Goal: Book appointment/travel/reservation

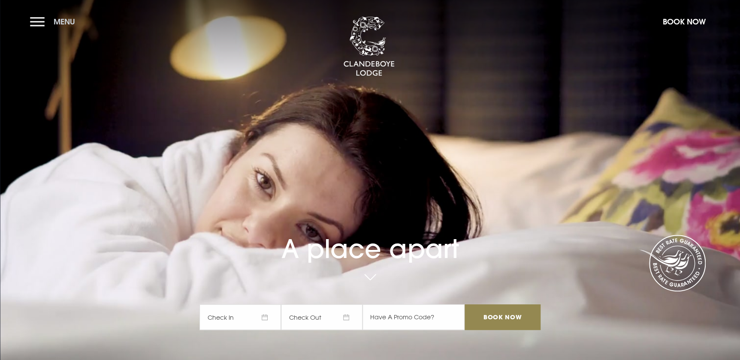
click at [36, 29] on button "Menu" at bounding box center [54, 21] width 49 height 18
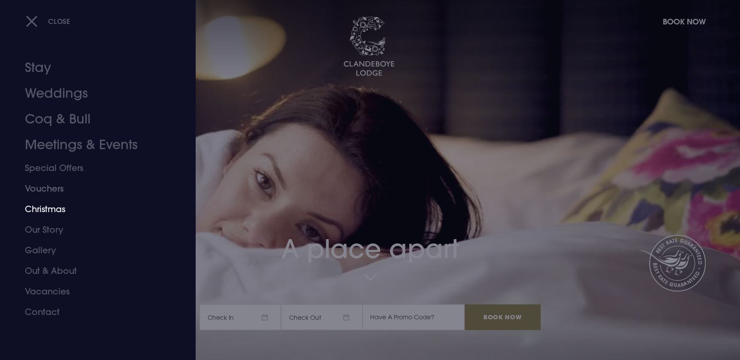
click at [50, 211] on link "Christmas" at bounding box center [93, 209] width 136 height 21
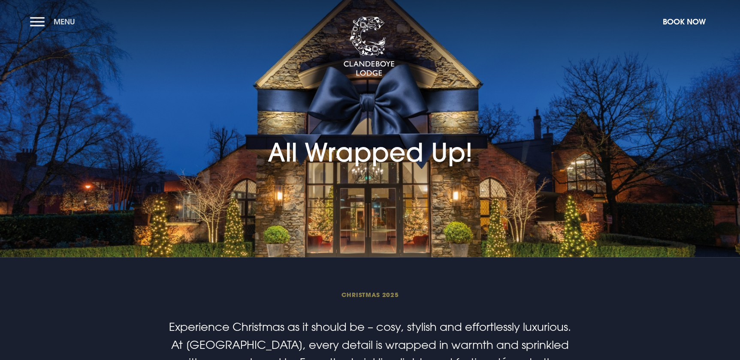
click at [39, 22] on button "Menu" at bounding box center [54, 21] width 49 height 18
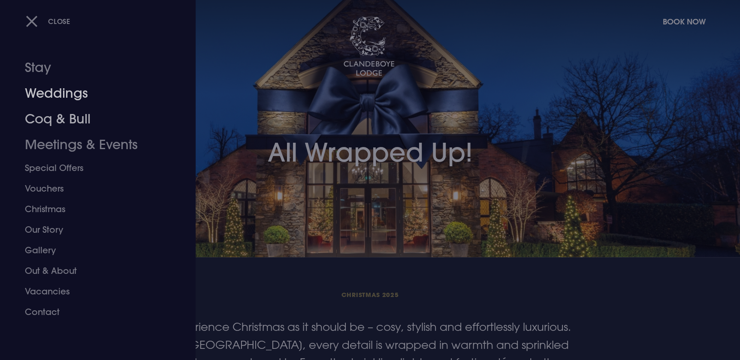
click at [66, 94] on link "Weddings" at bounding box center [93, 94] width 136 height 26
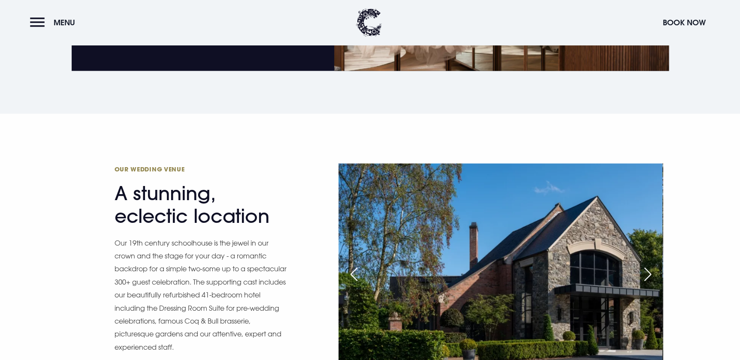
scroll to position [897, 0]
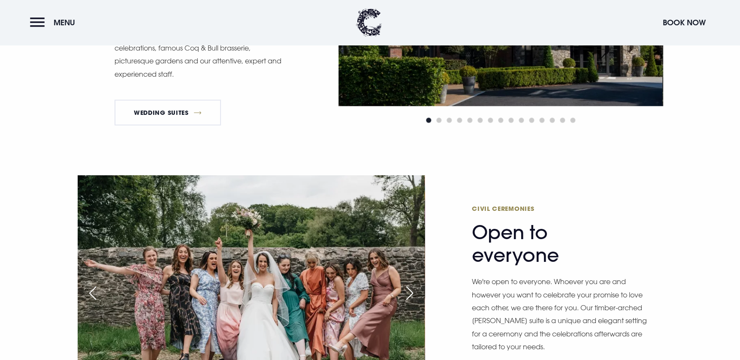
click at [27, 197] on div "Civil Ceremonies Open to everyone We're open to everyone. Whoever you are and h…" at bounding box center [370, 323] width 740 height 294
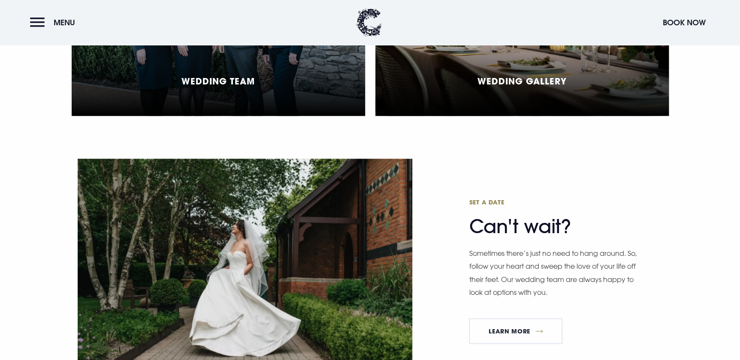
scroll to position [2379, 0]
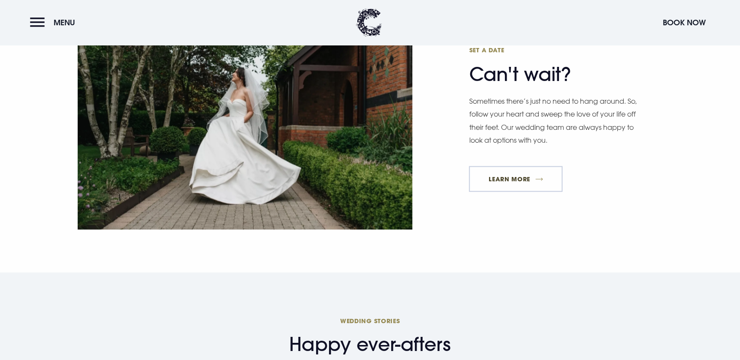
click at [527, 178] on link "Learn More" at bounding box center [516, 179] width 94 height 26
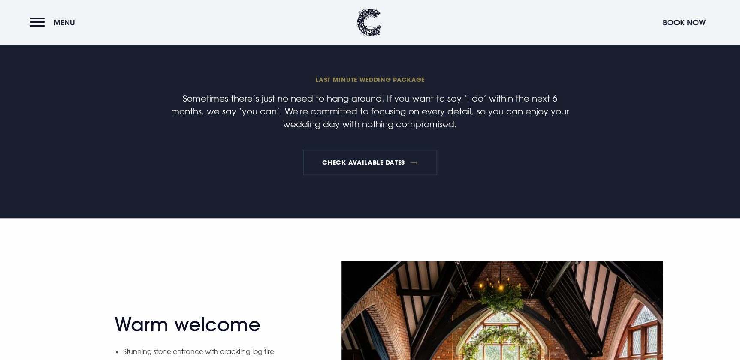
scroll to position [273, 0]
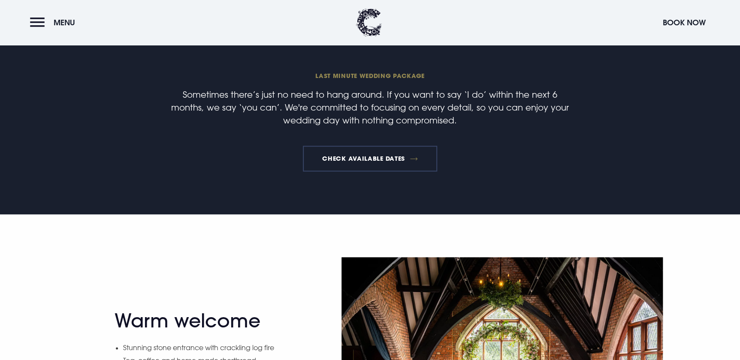
click at [348, 156] on link "Check available dates" at bounding box center [370, 159] width 134 height 26
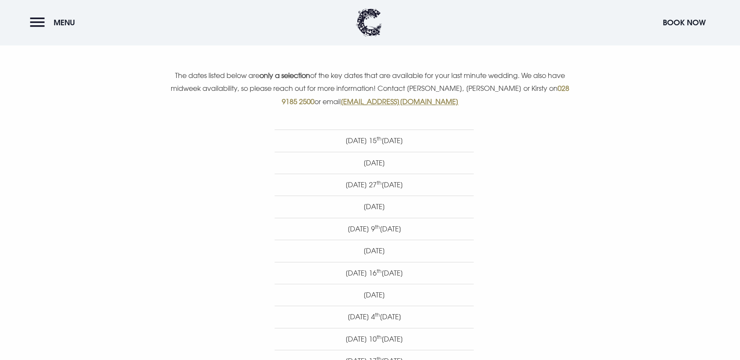
scroll to position [351, 0]
drag, startPoint x: 374, startPoint y: 274, endPoint x: 472, endPoint y: 274, distance: 98.3
click at [472, 274] on li "[DATE]" at bounding box center [374, 274] width 199 height 22
copy li "[DATE]"
click at [381, 292] on li "[DATE]" at bounding box center [374, 296] width 199 height 22
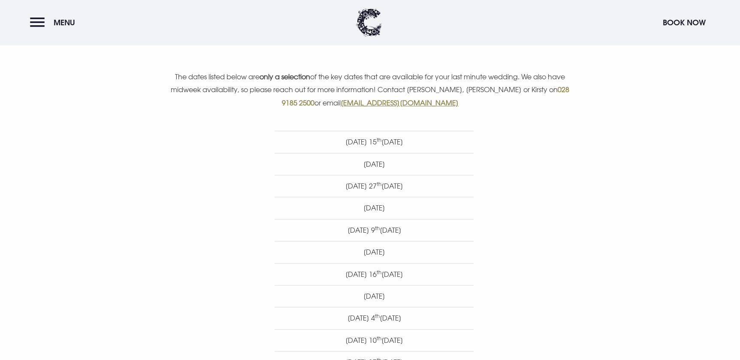
drag, startPoint x: 425, startPoint y: 291, endPoint x: 323, endPoint y: 294, distance: 102.2
click at [323, 294] on li "[DATE]" at bounding box center [374, 296] width 199 height 22
copy li "[DATE]"
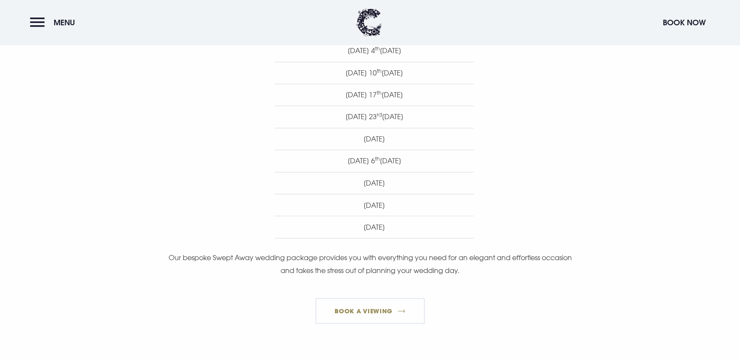
scroll to position [624, 0]
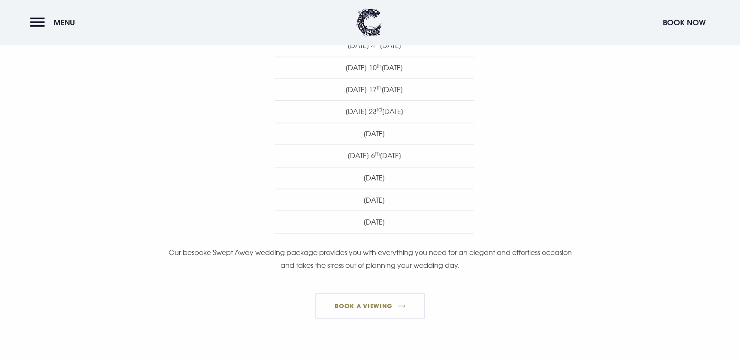
drag, startPoint x: 359, startPoint y: 89, endPoint x: 448, endPoint y: 93, distance: 88.9
click at [448, 93] on li "[DATE]" at bounding box center [374, 90] width 199 height 22
copy li "[DATE]"
drag, startPoint x: 393, startPoint y: 113, endPoint x: 442, endPoint y: 112, distance: 48.5
click at [442, 112] on li "[DATE]" at bounding box center [374, 111] width 199 height 22
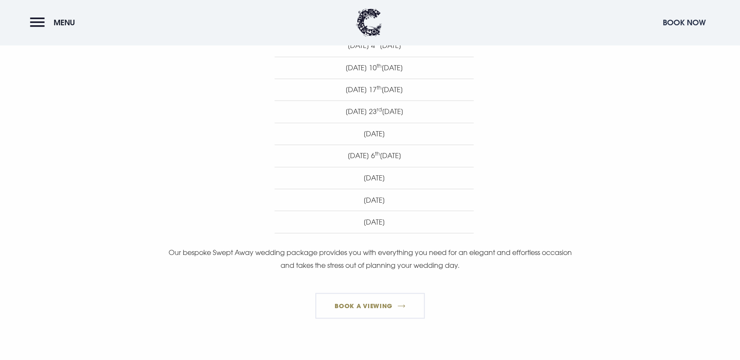
copy li "[DATE]"
drag, startPoint x: 435, startPoint y: 134, endPoint x: 317, endPoint y: 139, distance: 117.7
click at [317, 139] on li "[DATE]" at bounding box center [374, 134] width 199 height 22
copy li "[DATE]"
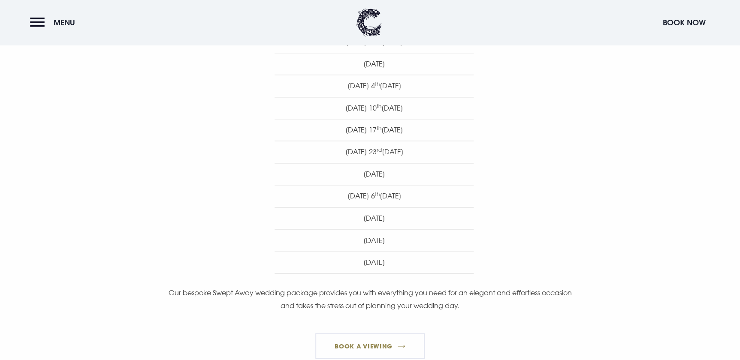
scroll to position [585, 0]
click at [337, 290] on p "Our bespoke Swept Away wedding package provides you with everything you need fo…" at bounding box center [370, 298] width 409 height 26
